Goal: Ask a question: Seek information or help from site administrators or community

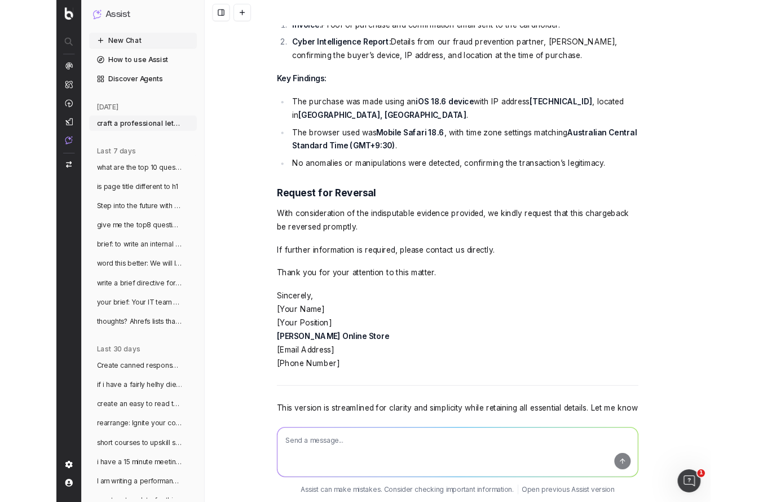
scroll to position [5301, 0]
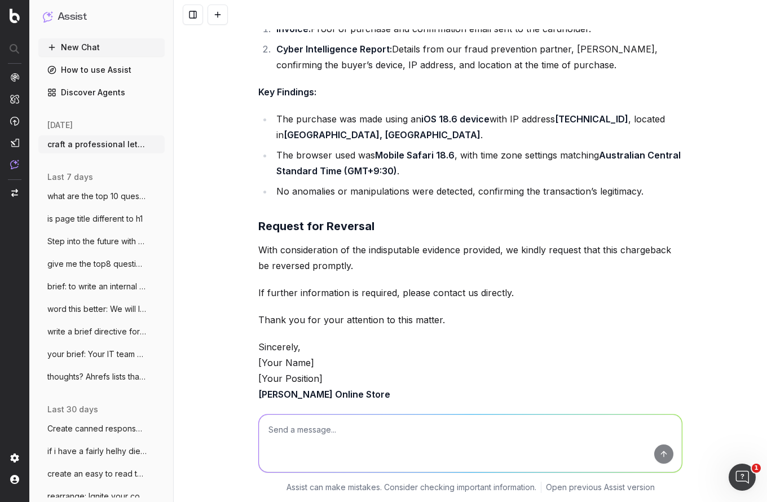
drag, startPoint x: 221, startPoint y: 11, endPoint x: 240, endPoint y: 144, distance: 134.6
click at [221, 12] on button at bounding box center [218, 15] width 20 height 20
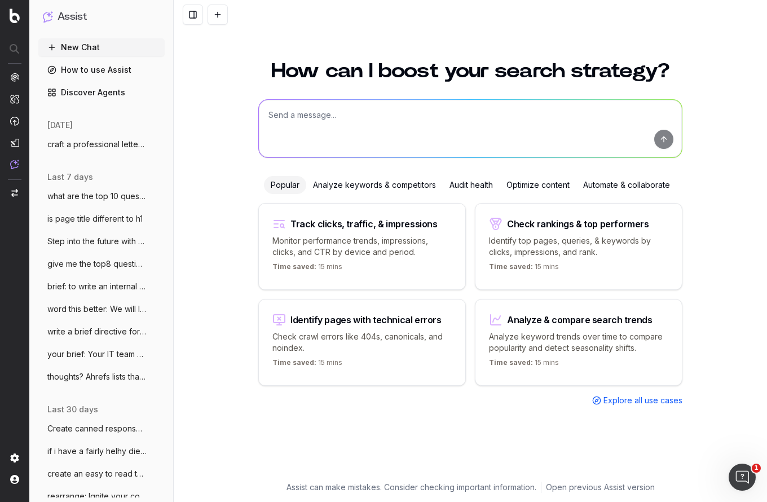
click at [299, 115] on textarea at bounding box center [470, 129] width 423 height 58
type textarea "what is virgin carry on only"
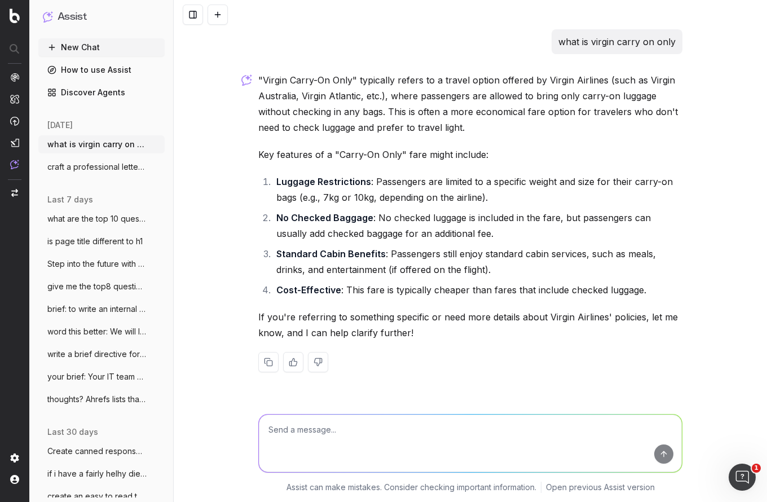
click at [304, 436] on textarea at bounding box center [470, 444] width 423 height 58
type textarea "C"
type textarea "How much if I check in a suitcase?"
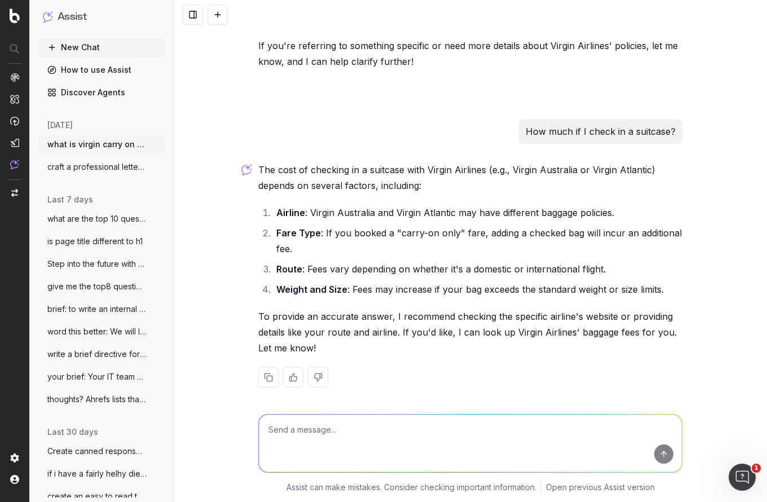
scroll to position [271, 0]
click at [287, 434] on textarea at bounding box center [470, 444] width 423 height 58
type textarea "yes look them up"
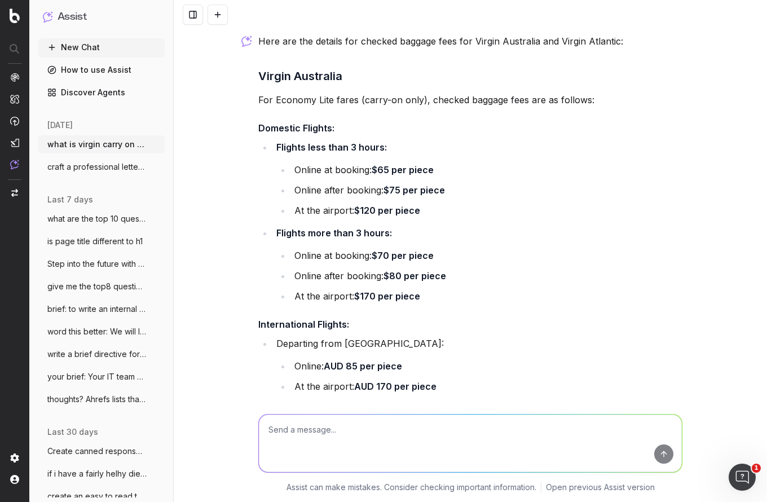
scroll to position [685, 0]
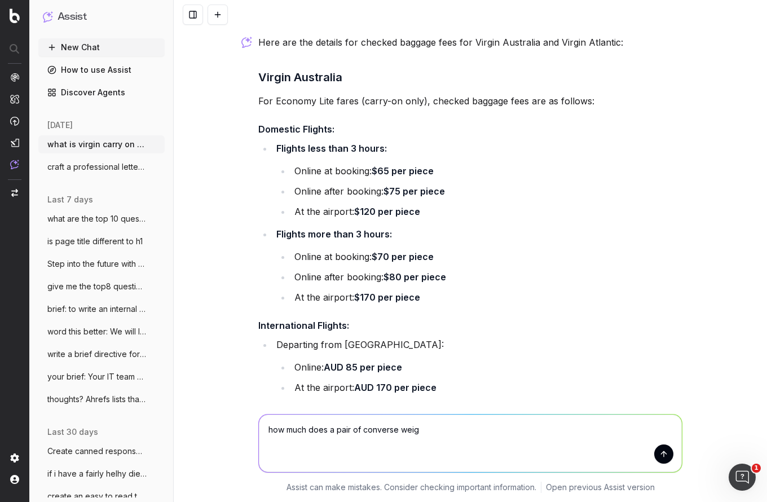
type textarea "how much does a pair of converse weigh"
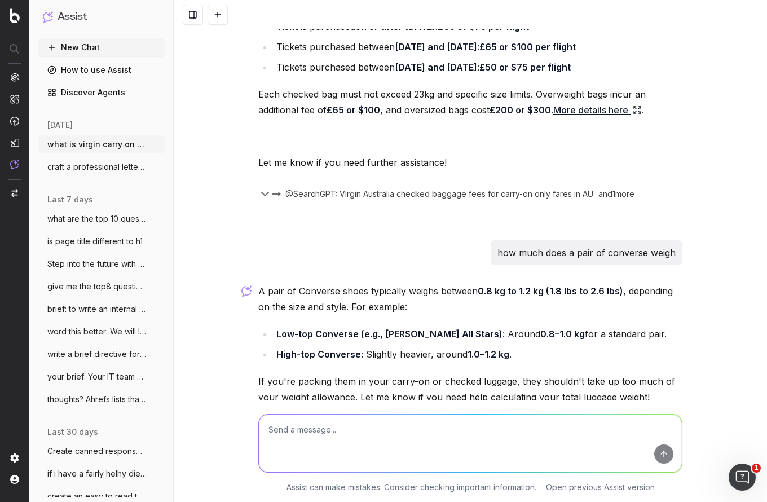
scroll to position [1328, 0]
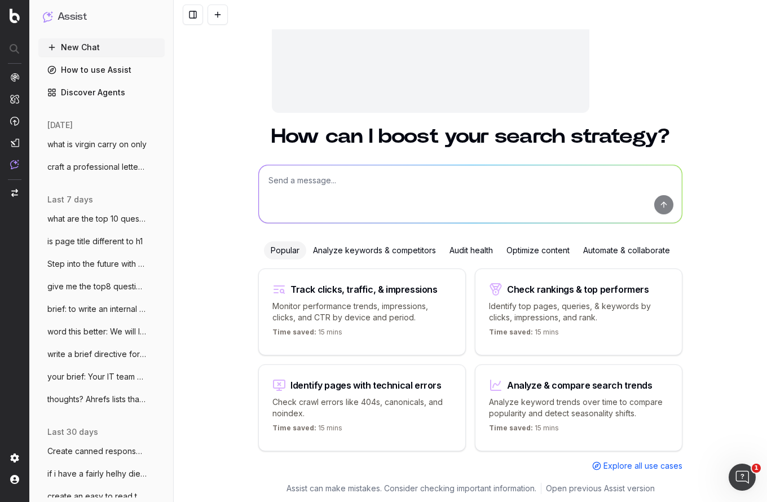
click at [85, 139] on span "what is virgin carry on only" at bounding box center [96, 144] width 99 height 11
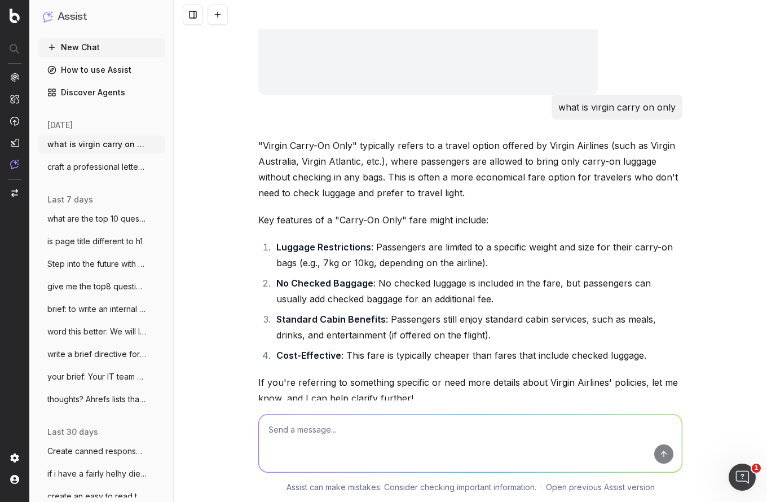
click at [275, 436] on textarea at bounding box center [470, 444] width 423 height 58
type textarea "give me 5 options for a bag for carry on only - how about from [GEOGRAPHIC_DATA…"
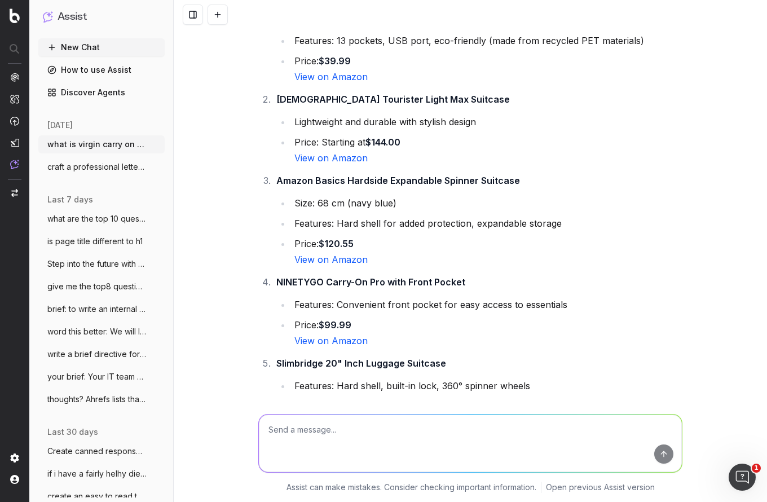
scroll to position [1810, 0]
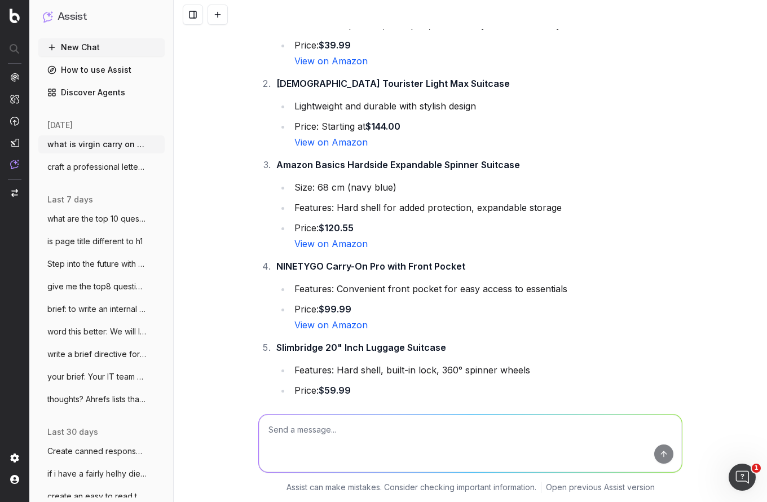
click at [340, 436] on textarea at bounding box center [470, 444] width 423 height 58
paste textarea "The standard cabin baggage dimensions must not exceed 56cm x 36cm x 23cm. 2"
type textarea "do they fit this requirement: The standard cabin baggage dimensions must not ex…"
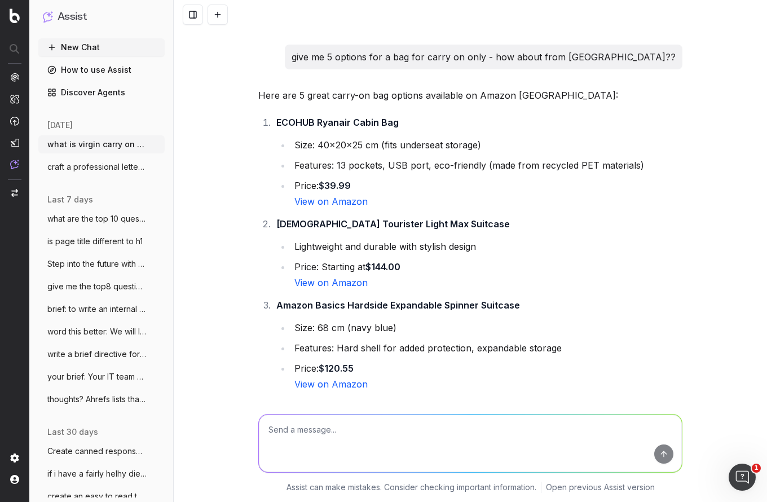
scroll to position [1668, 0]
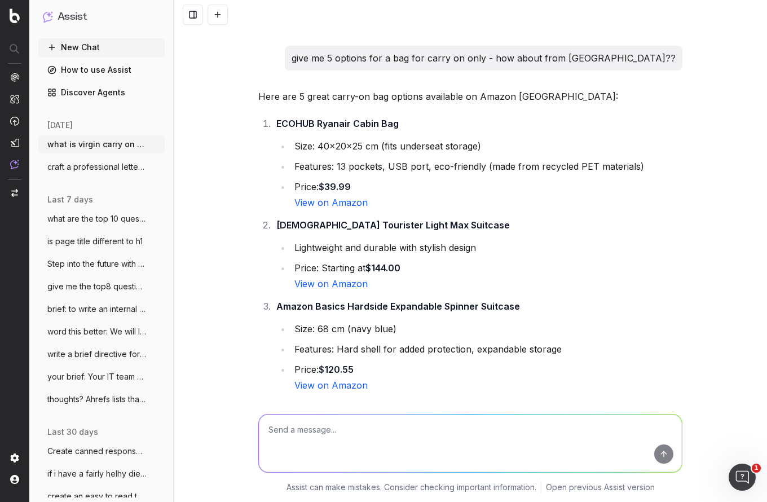
click at [327, 208] on link "View on Amazon" at bounding box center [330, 202] width 73 height 11
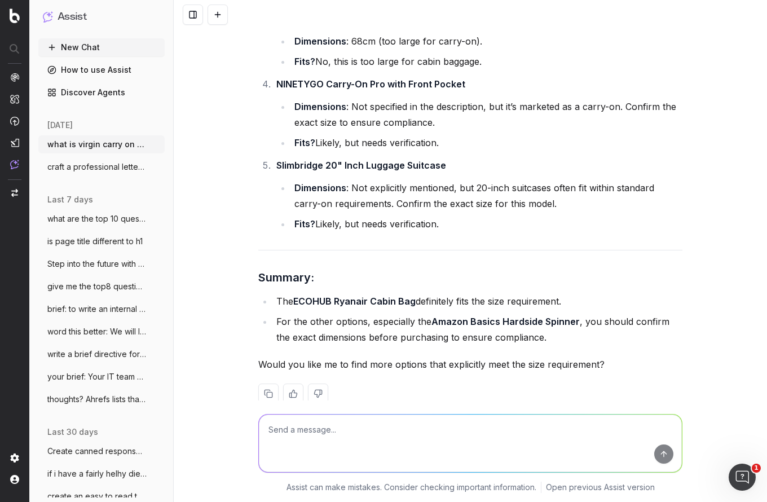
scroll to position [2646, 0]
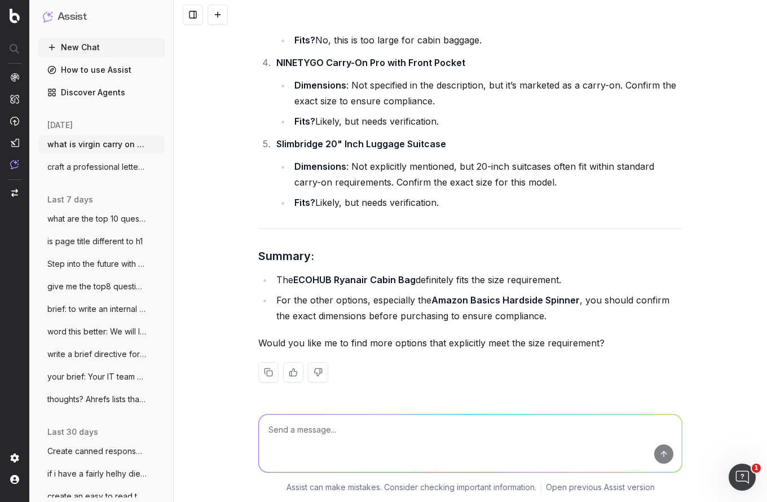
click at [329, 446] on textarea at bounding box center [470, 444] width 423 height 58
type textarea "any others on amazon"
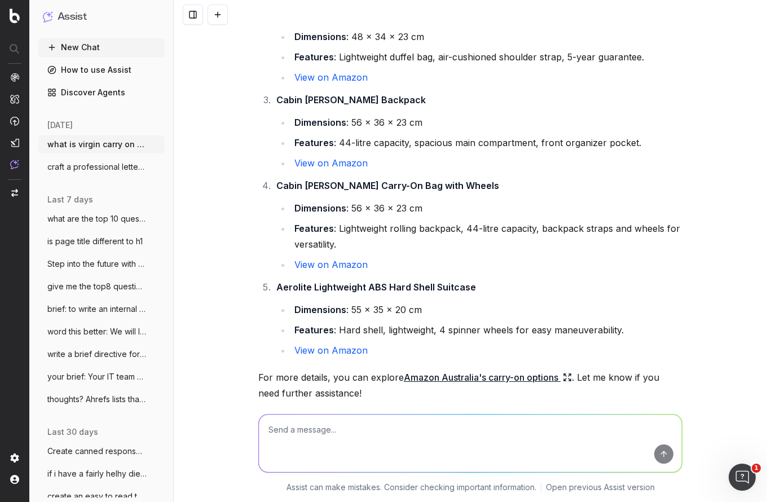
scroll to position [3298, 0]
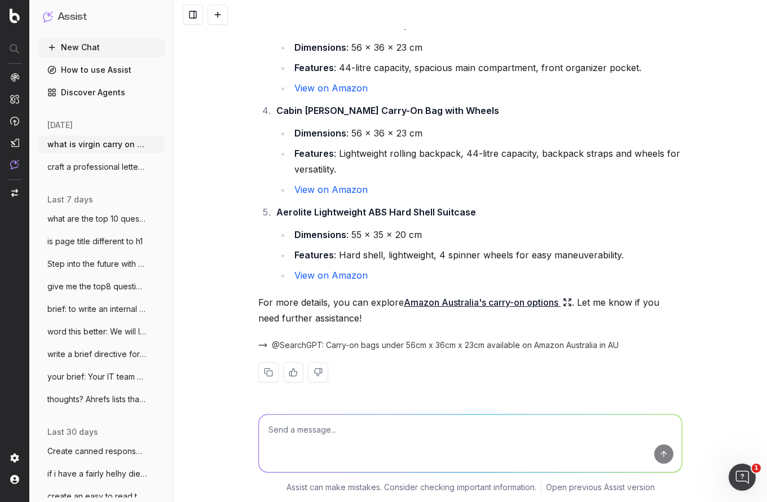
click at [333, 280] on link "View on Amazon" at bounding box center [330, 275] width 73 height 11
click at [315, 421] on textarea at bounding box center [470, 444] width 423 height 58
type textarea "can I also take a small handbag"
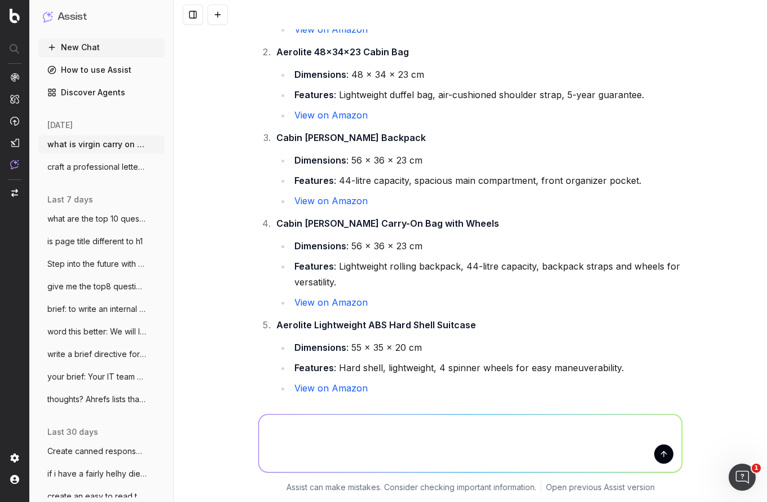
scroll to position [3175, 0]
click at [345, 309] on link "View on Amazon" at bounding box center [330, 302] width 73 height 11
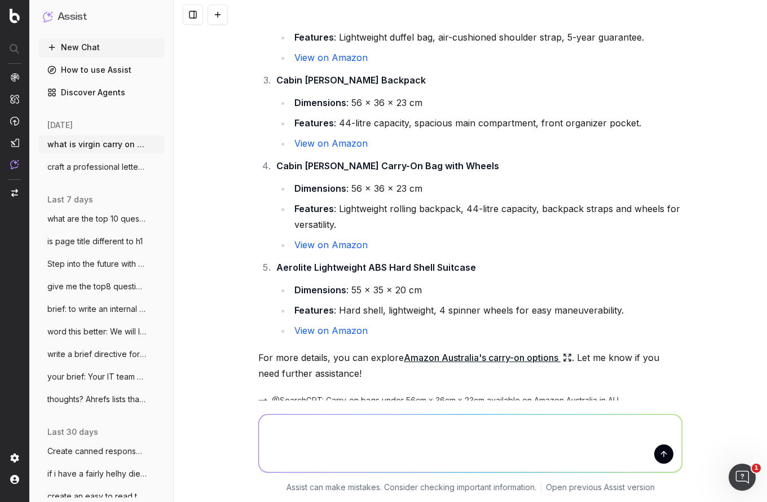
scroll to position [3238, 0]
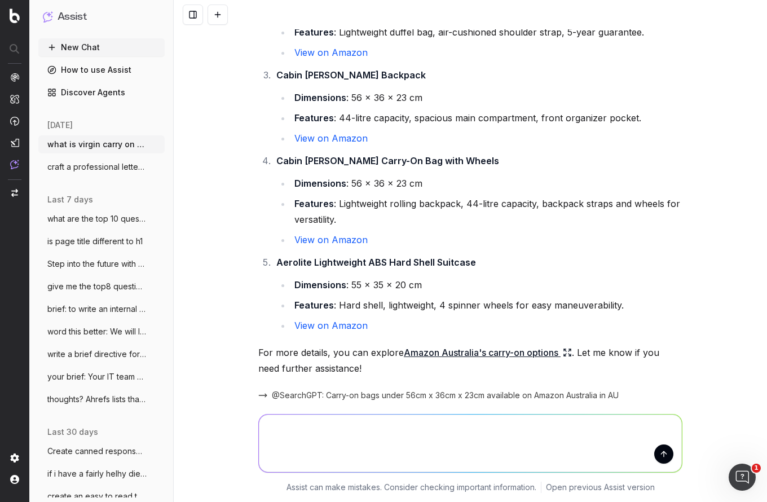
click at [335, 245] on link "View on Amazon" at bounding box center [330, 239] width 73 height 11
click at [326, 331] on link "View on Amazon" at bounding box center [330, 325] width 73 height 11
click at [291, 436] on textarea at bounding box center [470, 444] width 423 height 58
paste textarea "21x14x9"
drag, startPoint x: 325, startPoint y: 432, endPoint x: 333, endPoint y: 439, distance: 10.8
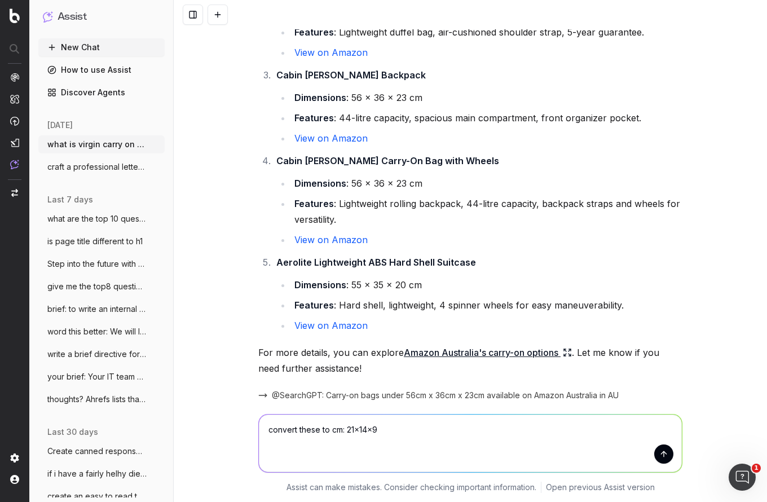
click at [325, 432] on textarea "convert these to cm: 21x14x9" at bounding box center [470, 444] width 423 height 58
type textarea "convert these inches to cm: 21x14x9"
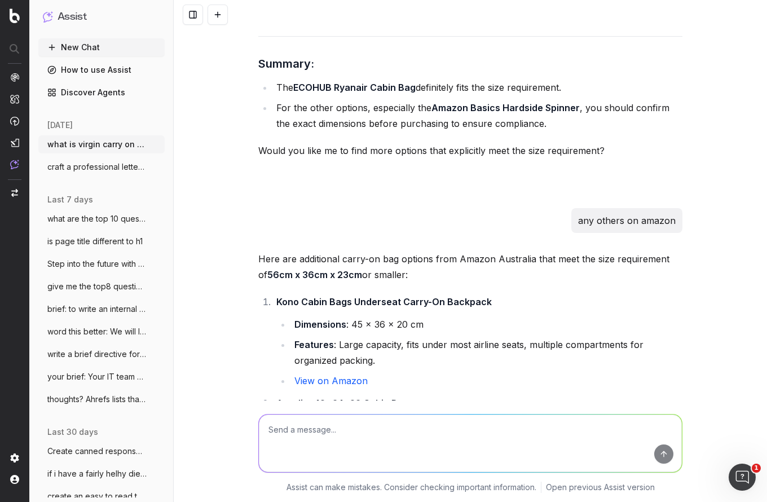
scroll to position [2819, 0]
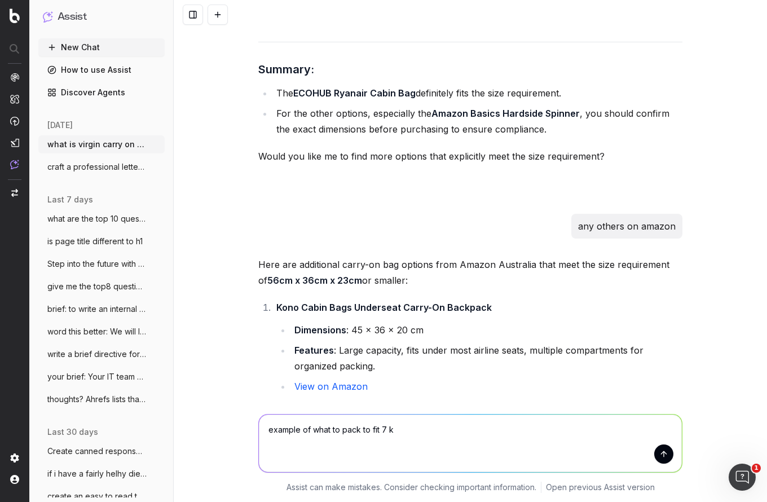
type textarea "example of what to pack to fit 7 kg"
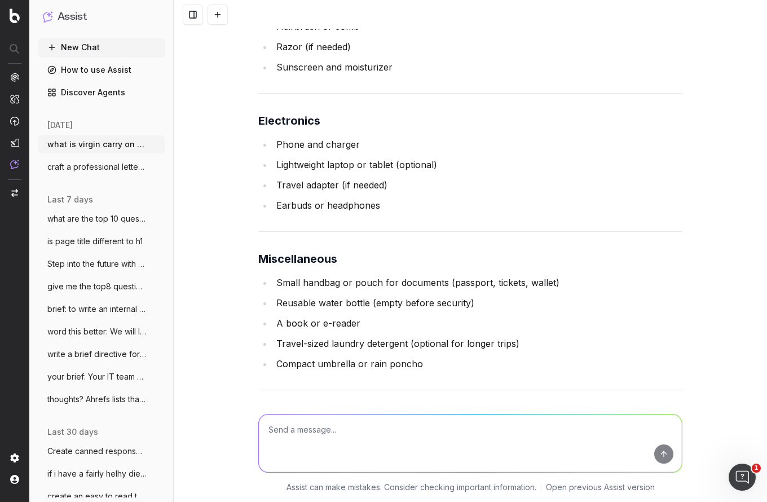
scroll to position [4678, 0]
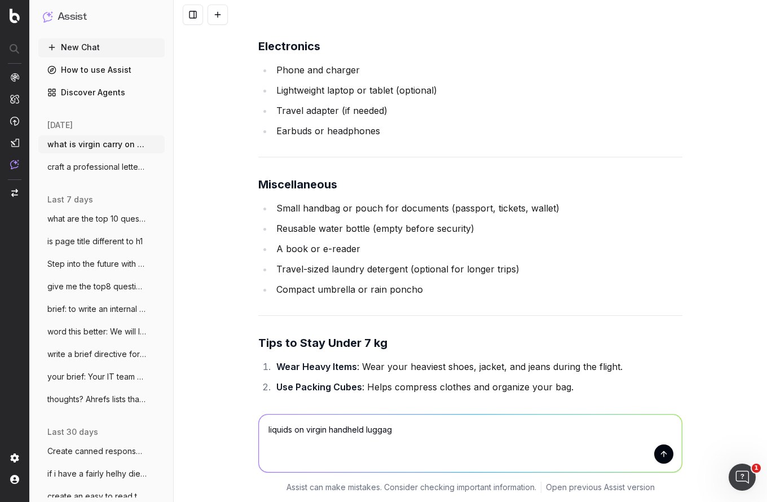
type textarea "liquids on virgin handheld luggage"
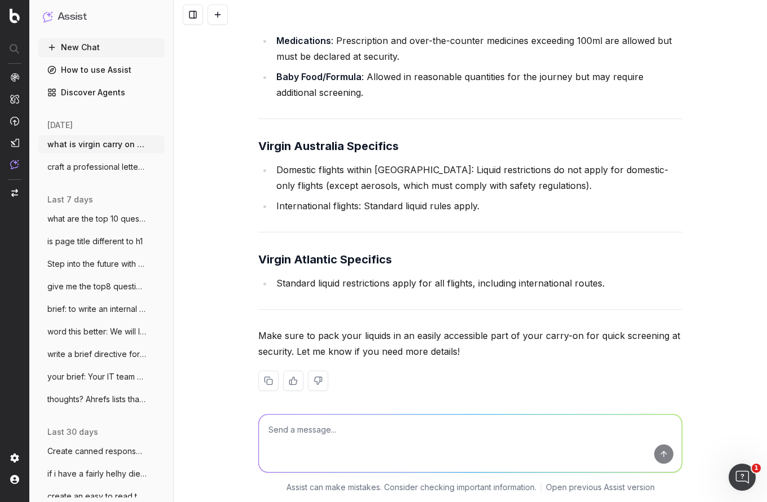
scroll to position [5546, 0]
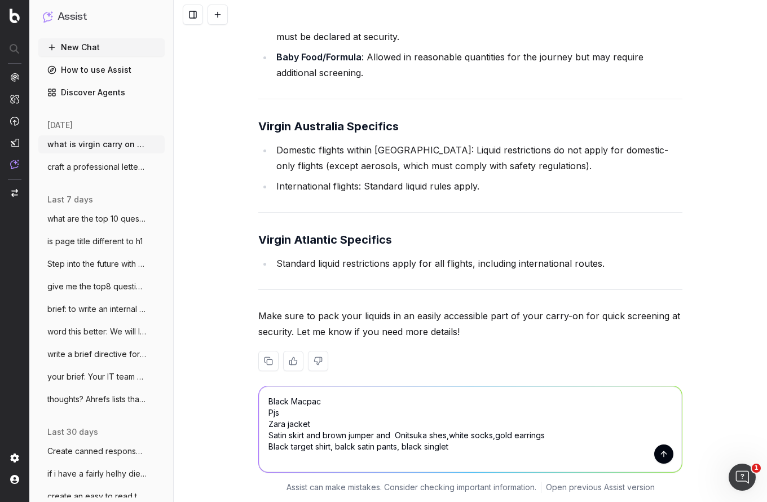
drag, startPoint x: 358, startPoint y: 447, endPoint x: 341, endPoint y: 450, distance: 17.3
click at [341, 450] on textarea "Black Macpac Pjs Zara jacket Satin skirt and brown jumper and Onitsuka shes,whi…" at bounding box center [470, 429] width 423 height 86
click at [470, 445] on textarea "Black Macpac Pjs Zara jacket Satin skirt and brown jumper and Onitsuka shes,whi…" at bounding box center [470, 429] width 423 height 86
click at [375, 436] on textarea "Black Macpac Pjs Zara jacket Satin skirt and brown jumper and Onitsuka shes,whi…" at bounding box center [470, 429] width 423 height 86
click at [426, 434] on textarea "Black Macpac Pjs Zara jacket Satin skirt and brown jumper, singlet and Onitsuka…" at bounding box center [470, 429] width 423 height 86
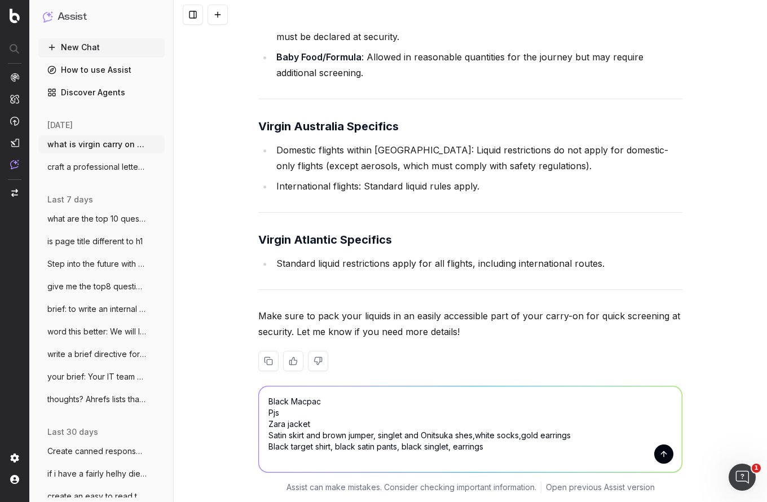
click at [327, 398] on textarea "Black Macpac Pjs Zara jacket Satin skirt and brown jumper, singlet and Onitsuka…" at bounding box center [470, 429] width 423 height 86
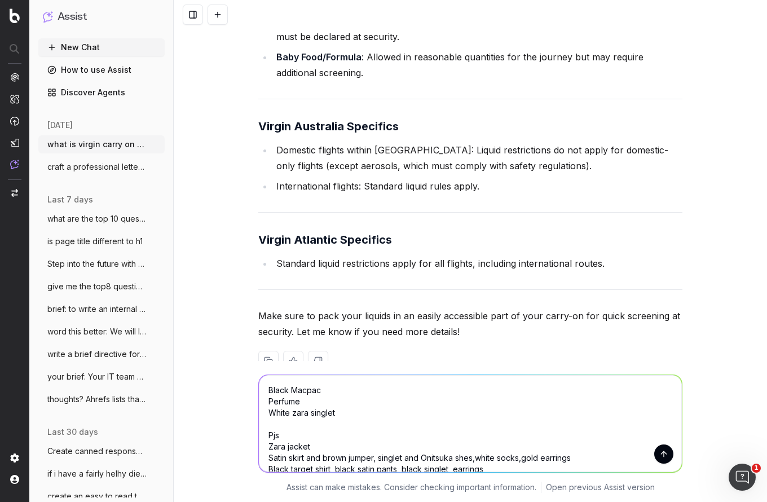
drag, startPoint x: 305, startPoint y: 455, endPoint x: 314, endPoint y: 481, distance: 28.0
click at [305, 456] on textarea "Black Macpac Perfume White zara singlet Pjs Zara jacket Satin skirt and brown j…" at bounding box center [470, 423] width 423 height 97
click at [275, 423] on textarea "Black Macpac Perfume White zara singlet Pjs Zara jacket Satin skirt, tiger scar…" at bounding box center [470, 423] width 423 height 97
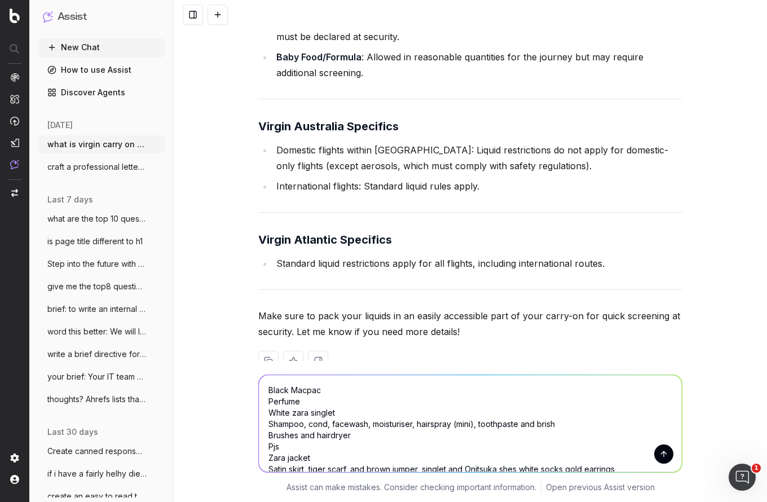
click at [298, 447] on textarea "Black Macpac Perfume White zara singlet Shampoo, cond, facewash, moisturiser, h…" at bounding box center [470, 423] width 423 height 97
drag, startPoint x: 298, startPoint y: 446, endPoint x: 306, endPoint y: 463, distance: 19.4
click at [298, 446] on textarea "Black Macpac Perfume White zara singlet Shampoo, cond, facewash, moisturiser, h…" at bounding box center [470, 423] width 423 height 97
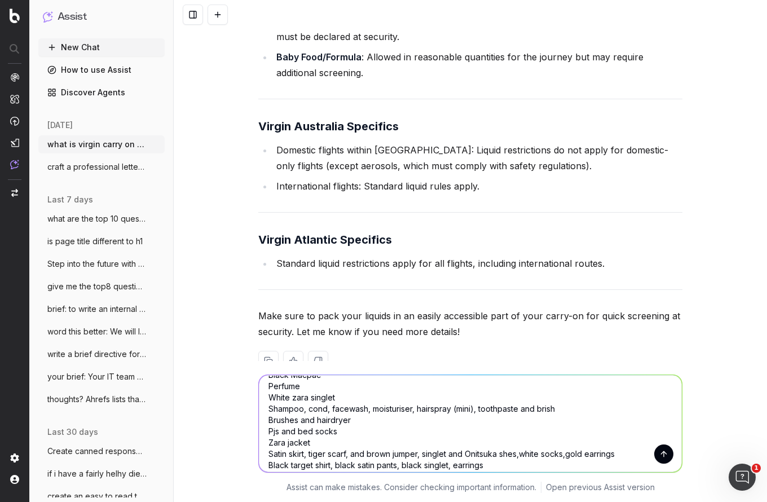
scroll to position [16, 0]
click at [548, 407] on textarea "Black Macpac Perfume White zara singlet Shampoo, cond, facewash, moisturiser, h…" at bounding box center [470, 423] width 423 height 97
click at [574, 406] on textarea "Black Macpac Perfume White zara singlet Shampoo, cond, facewash, moisturiser, h…" at bounding box center [470, 423] width 423 height 97
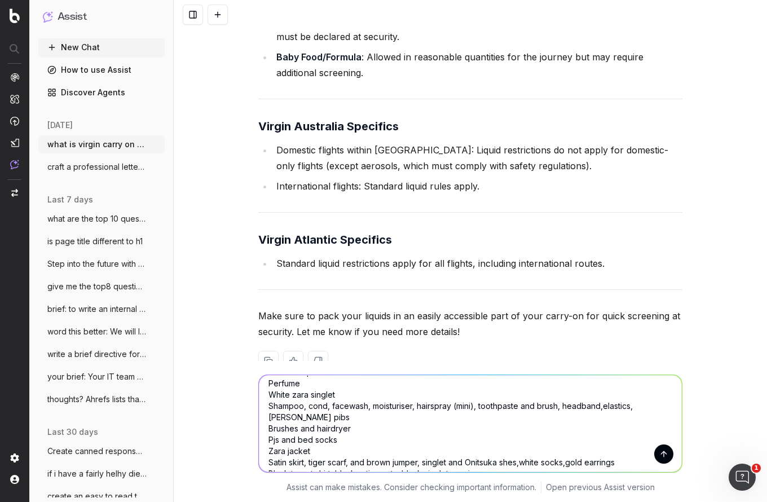
scroll to position [46, 0]
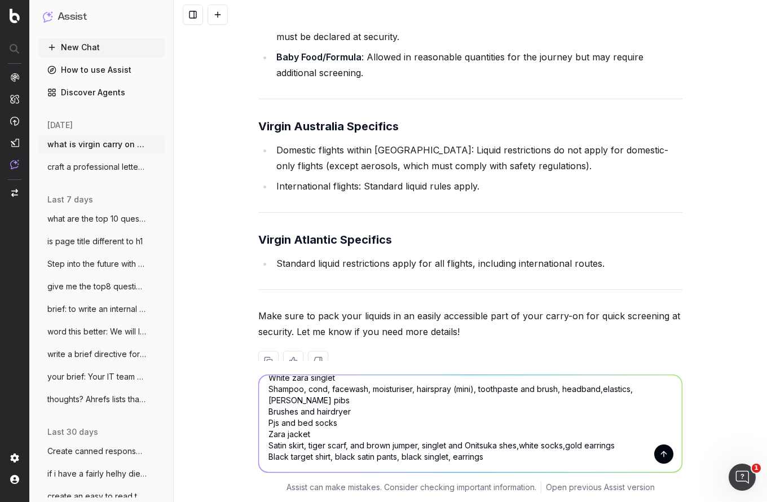
click at [351, 463] on textarea "Black Macpac Perfume White zara singlet Shampoo, cond, facewash, moisturiser, h…" at bounding box center [470, 423] width 423 height 97
click at [569, 434] on textarea "Black Macpac Perfume White zara singlet Shampoo, cond, facewash, moisturiser, h…" at bounding box center [470, 423] width 423 height 97
click at [524, 433] on textarea "Black Macpac Perfume White zara singlet Shampoo, cond, facewash, moisturiser, h…" at bounding box center [470, 423] width 423 height 97
click at [297, 463] on textarea "Black Macpac Perfume White zara singlet Shampoo, cond, facewash, moisturiser, h…" at bounding box center [470, 423] width 423 height 97
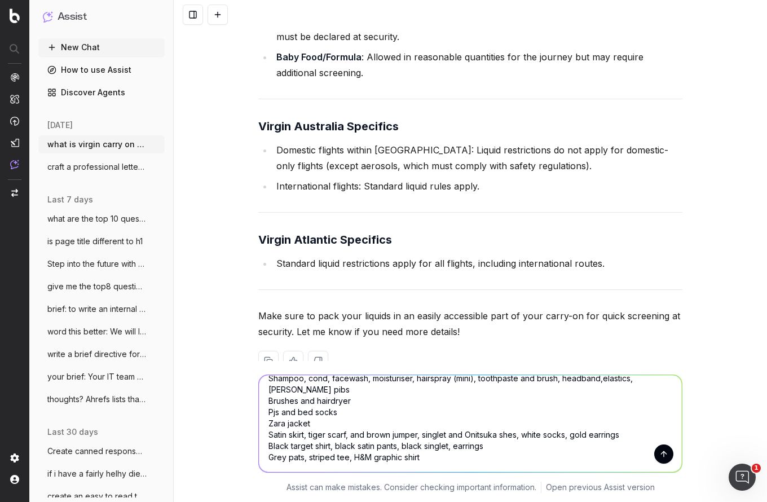
type textarea "Black Macpac Perfume White zara singlet Shampoo, cond, facewash, moisturiser, h…"
drag, startPoint x: 669, startPoint y: 451, endPoint x: 561, endPoint y: 200, distance: 273.0
click at [666, 450] on button "submit" at bounding box center [663, 454] width 19 height 19
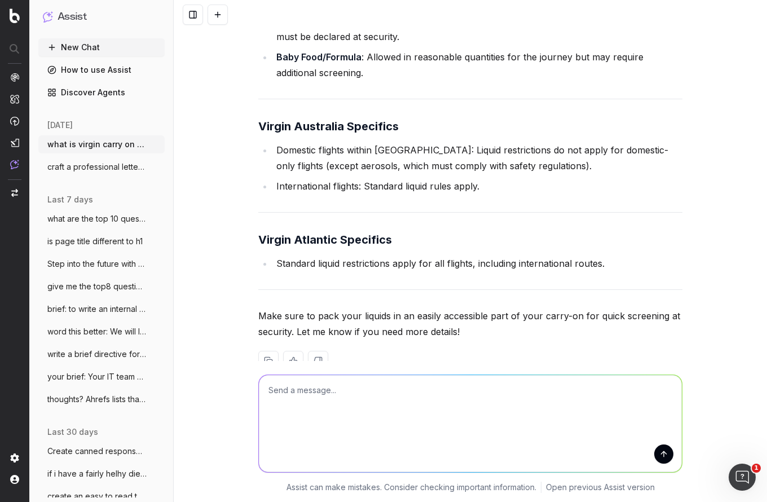
scroll to position [5536, 0]
